Goal: Find specific page/section: Find specific page/section

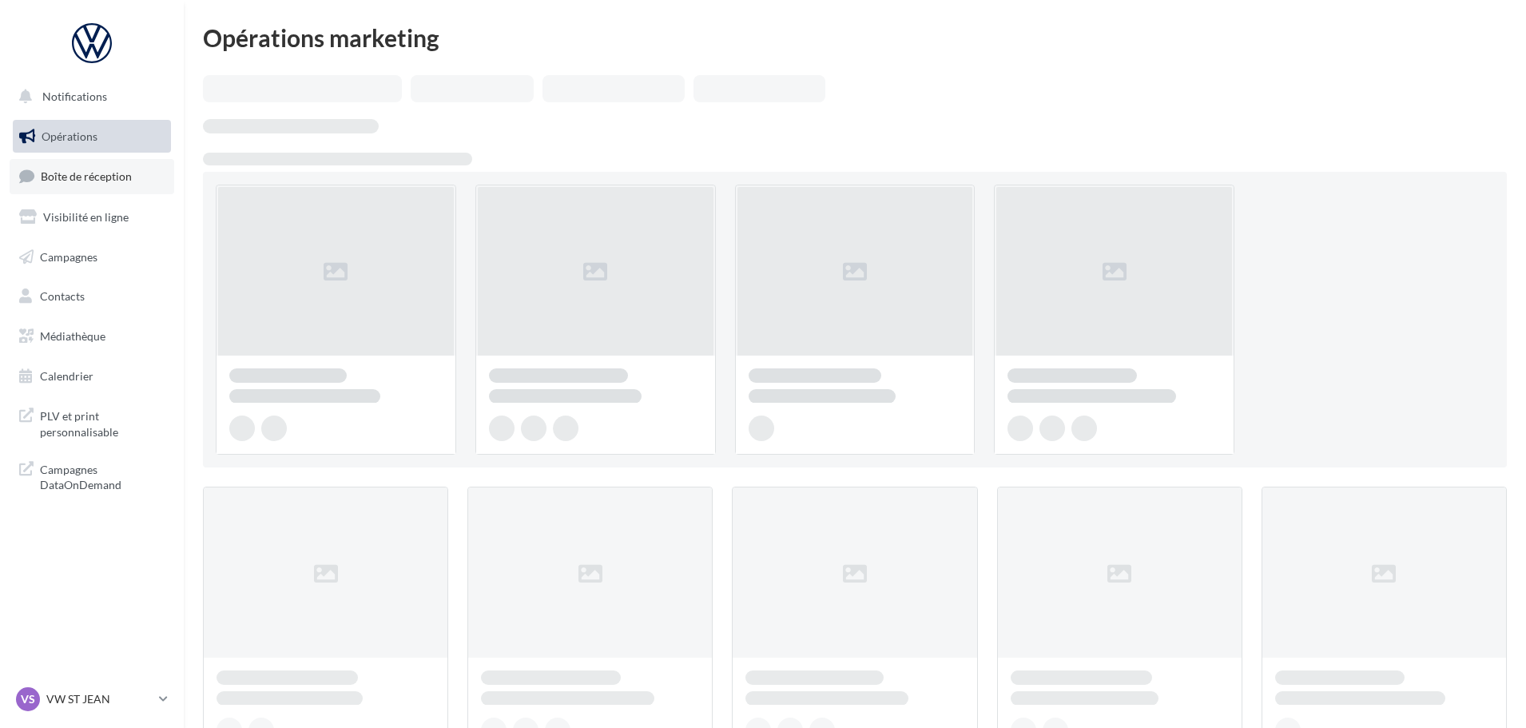
click at [114, 186] on link "Boîte de réception" at bounding box center [92, 176] width 165 height 34
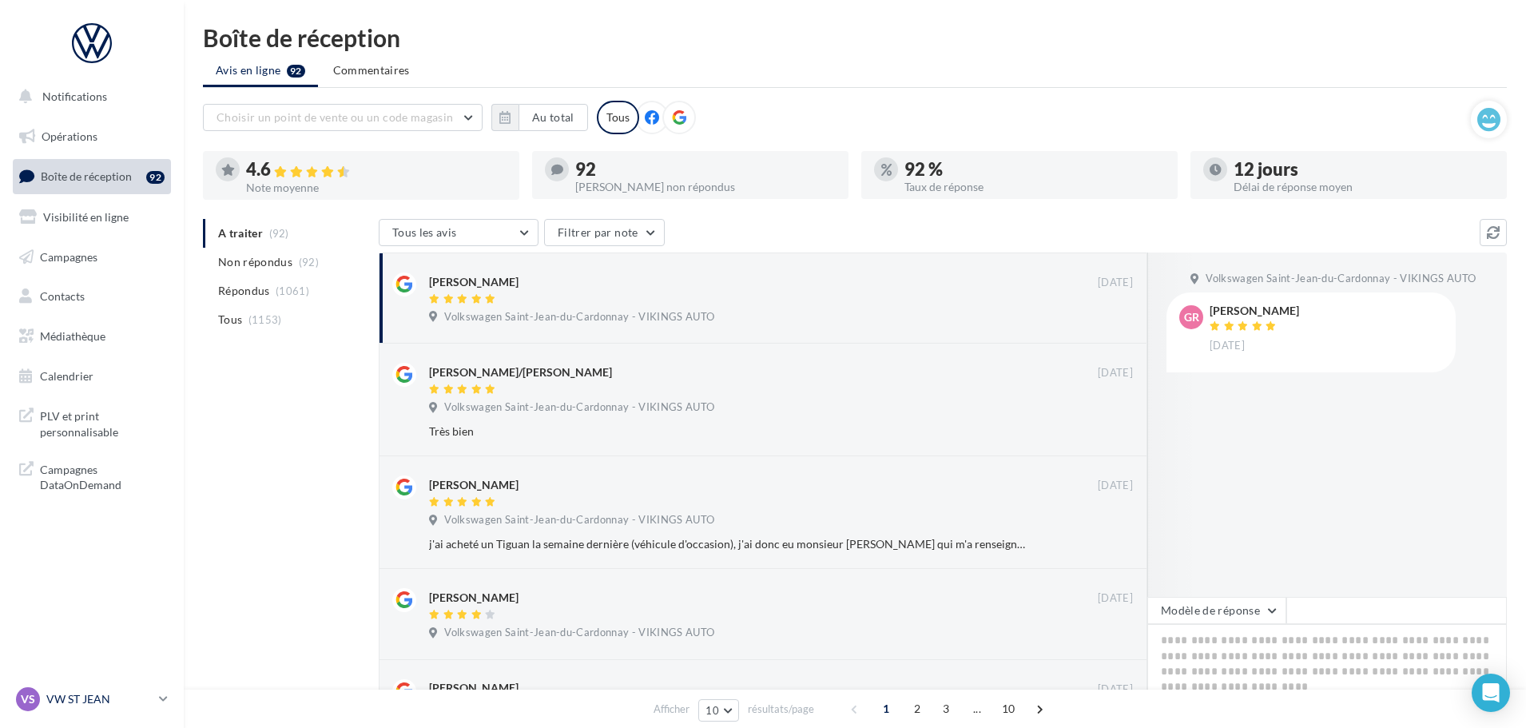
click at [76, 697] on p "VW ST JEAN" at bounding box center [99, 699] width 106 height 16
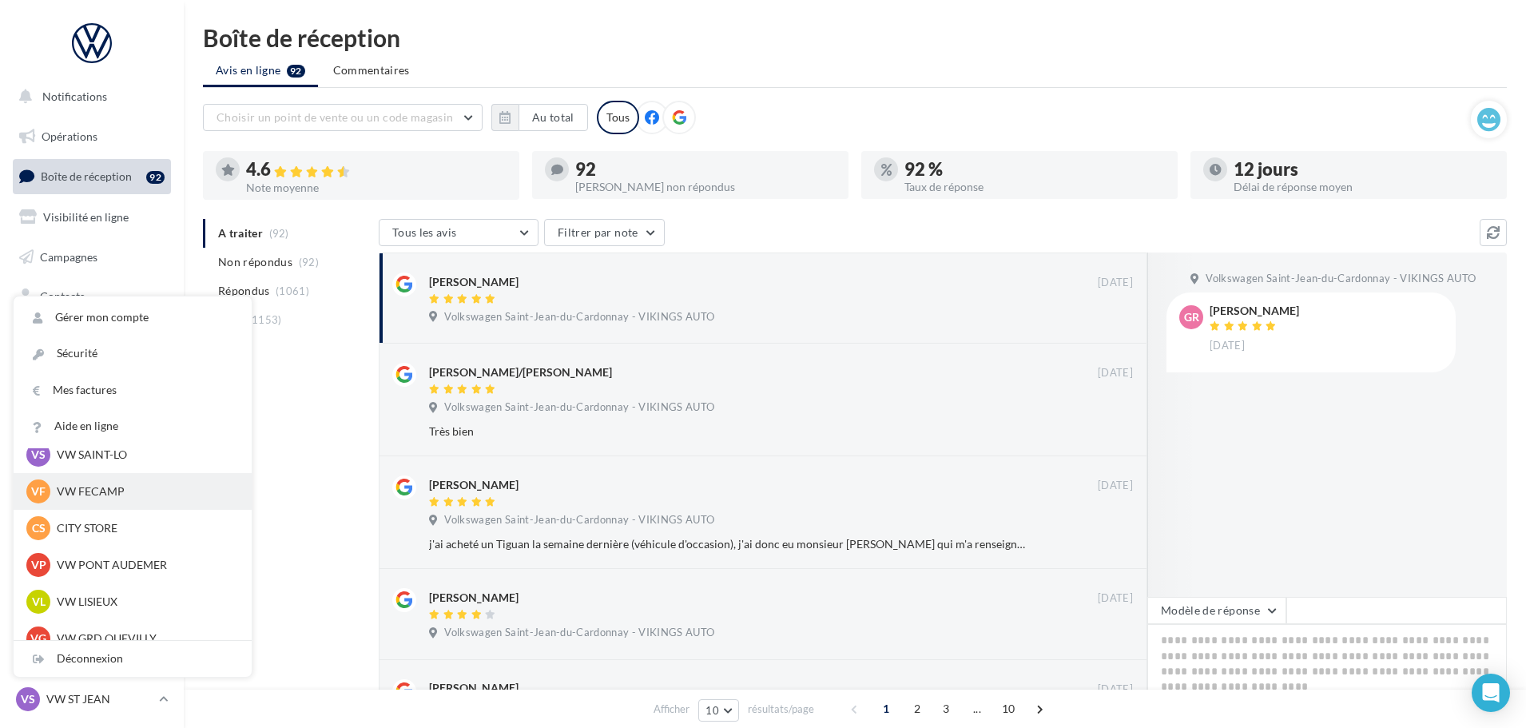
scroll to position [240, 0]
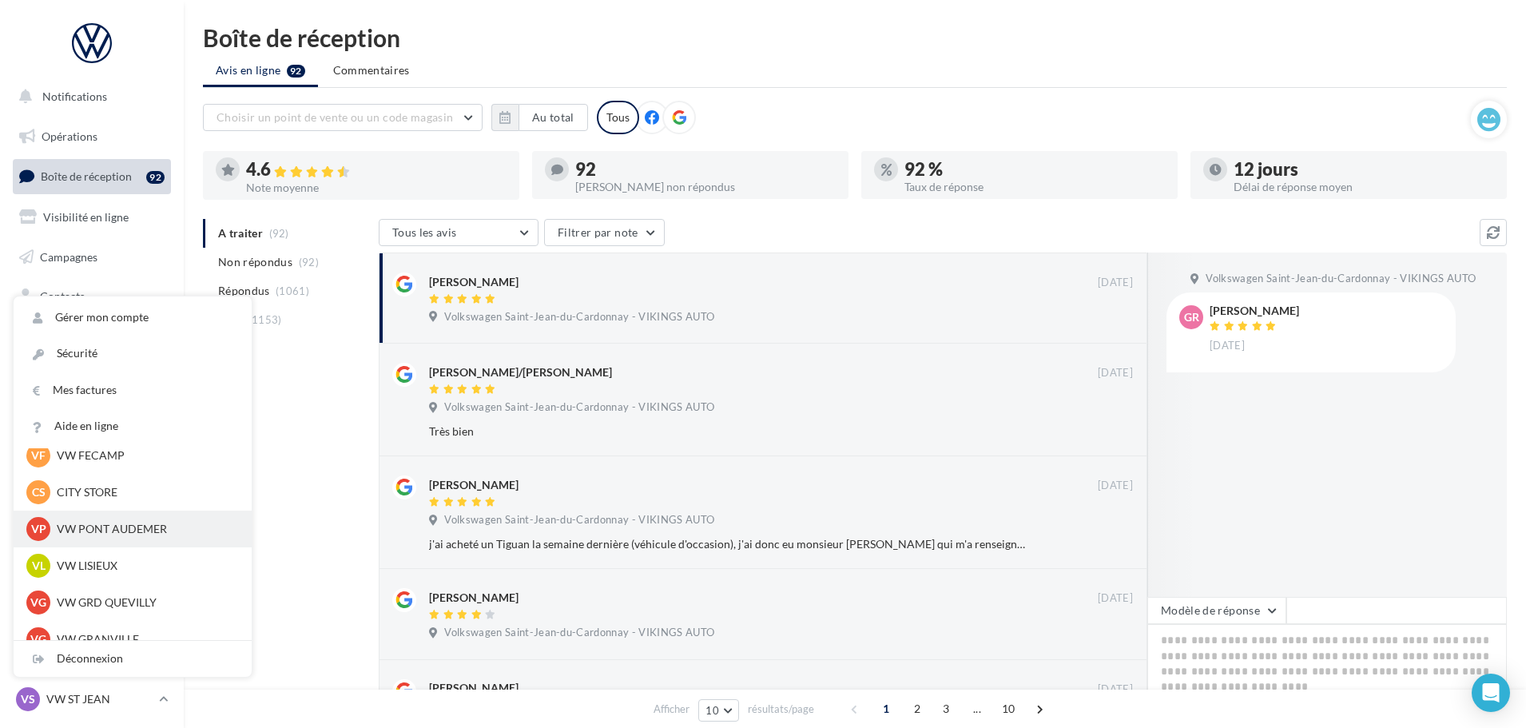
click at [125, 522] on p "VW PONT AUDEMER" at bounding box center [145, 529] width 176 height 16
